Goal: Task Accomplishment & Management: Manage account settings

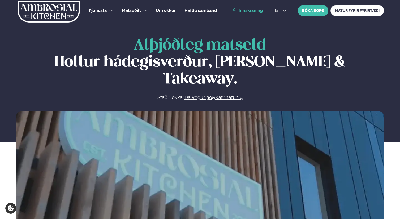
click at [256, 11] on link "Innskráning" at bounding box center [247, 10] width 31 height 5
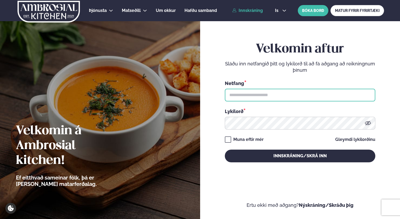
click at [258, 96] on input "text" at bounding box center [300, 95] width 150 height 13
type input "**********"
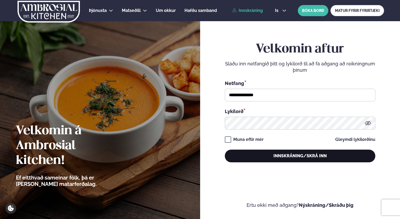
click at [248, 158] on button "Innskráning/Skrá inn" at bounding box center [300, 156] width 150 height 13
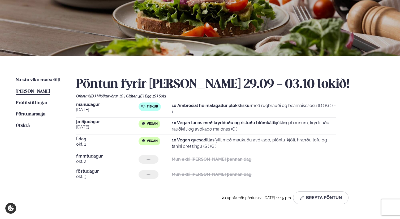
scroll to position [63, 0]
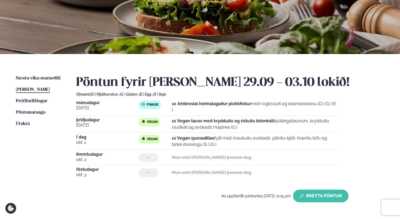
click at [332, 194] on button "Breyta Pöntun" at bounding box center [320, 196] width 55 height 13
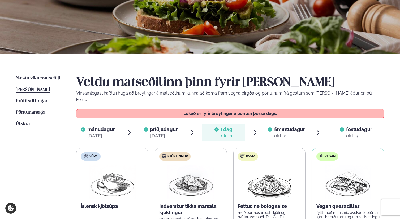
click at [273, 126] on span "fimmtudagur fim. [DATE]" at bounding box center [286, 132] width 43 height 17
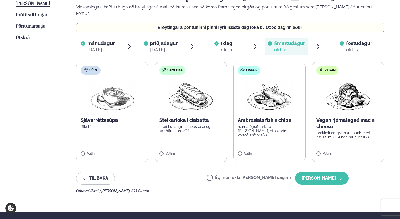
scroll to position [143, 0]
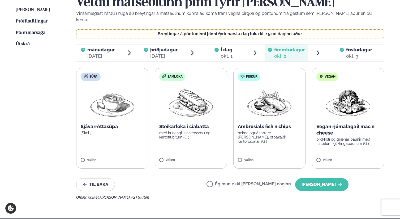
click at [331, 124] on p "Vegan rjómalagað mac n cheese" at bounding box center [347, 130] width 63 height 13
click at [323, 179] on button "[PERSON_NAME]" at bounding box center [321, 185] width 53 height 13
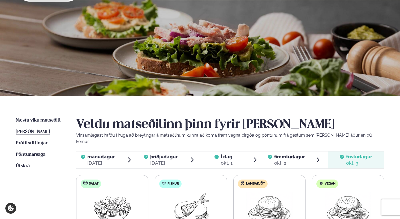
scroll to position [0, 0]
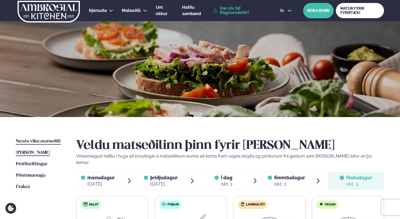
click at [29, 143] on span "Næstu viku matseðill" at bounding box center [38, 141] width 45 height 5
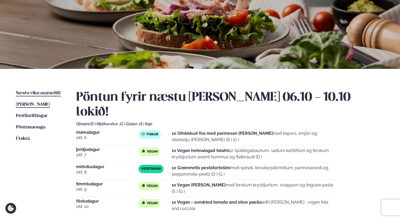
click at [24, 104] on span "[PERSON_NAME]" at bounding box center [33, 104] width 34 height 5
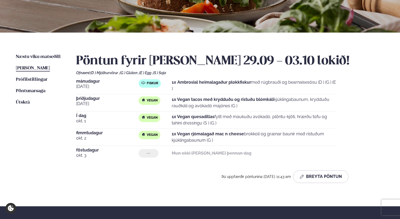
scroll to position [87, 0]
